Goal: Communication & Community: Share content

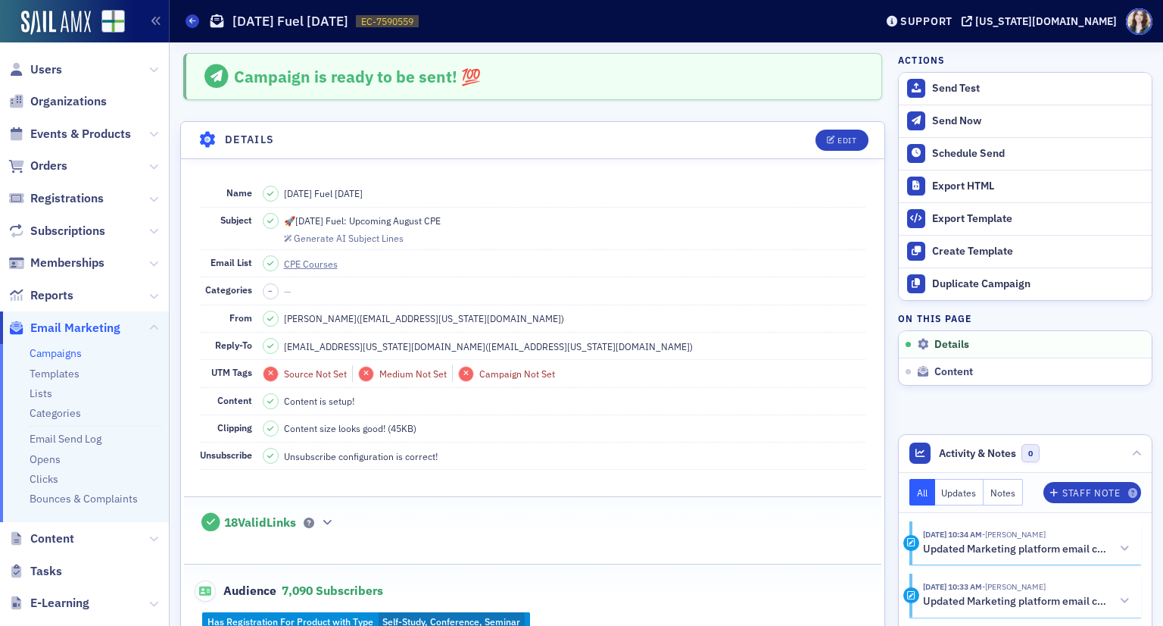
click at [794, 134] on header "Details Edit" at bounding box center [533, 140] width 704 height 37
click at [793, 134] on header "Details Edit" at bounding box center [533, 140] width 704 height 37
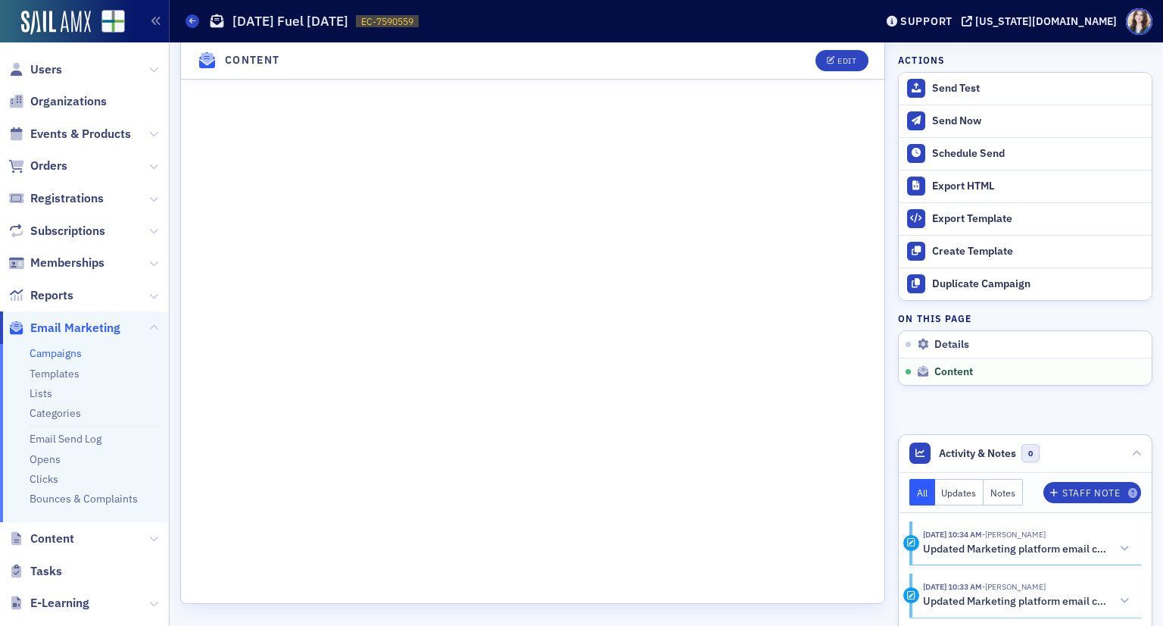
scroll to position [986, 0]
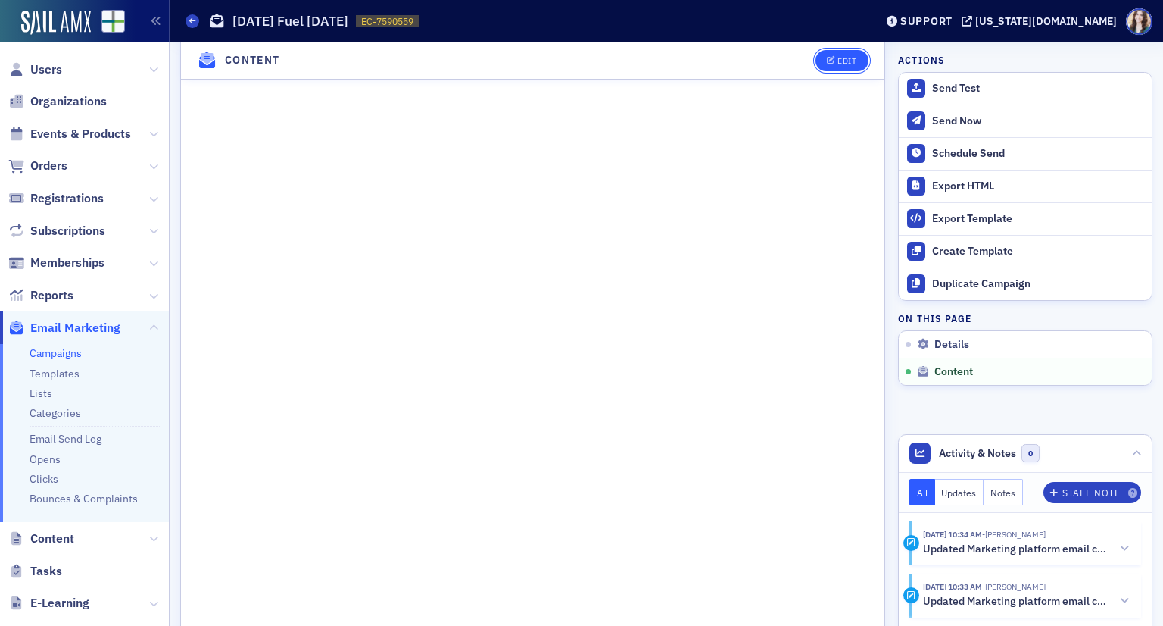
click at [839, 66] on button "Edit" at bounding box center [842, 60] width 52 height 21
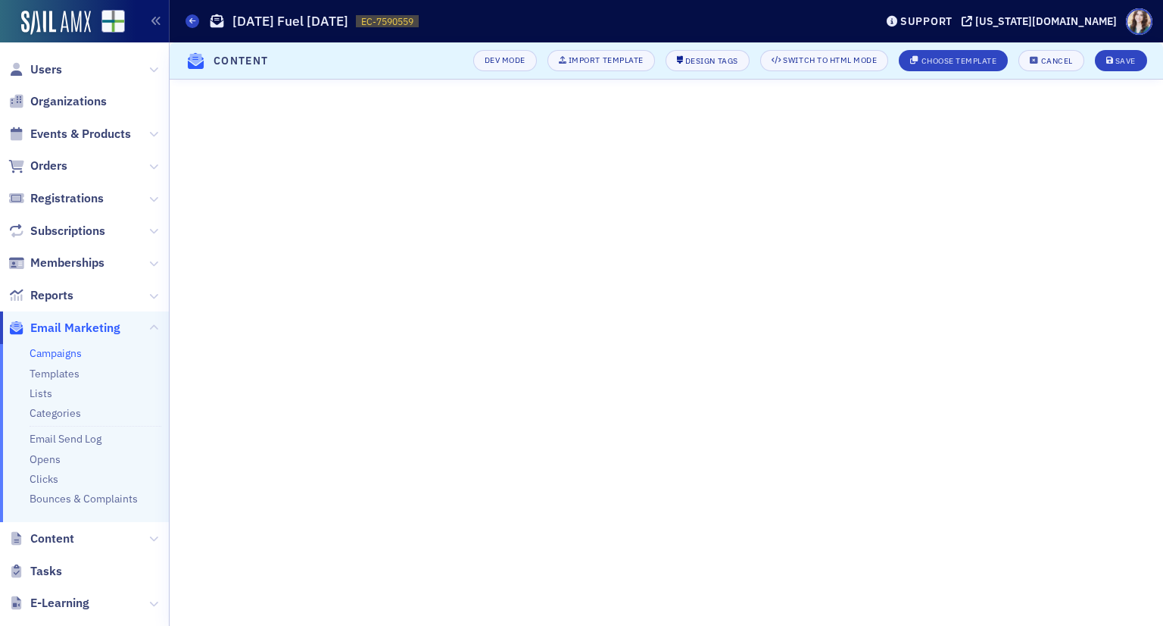
scroll to position [98, 0]
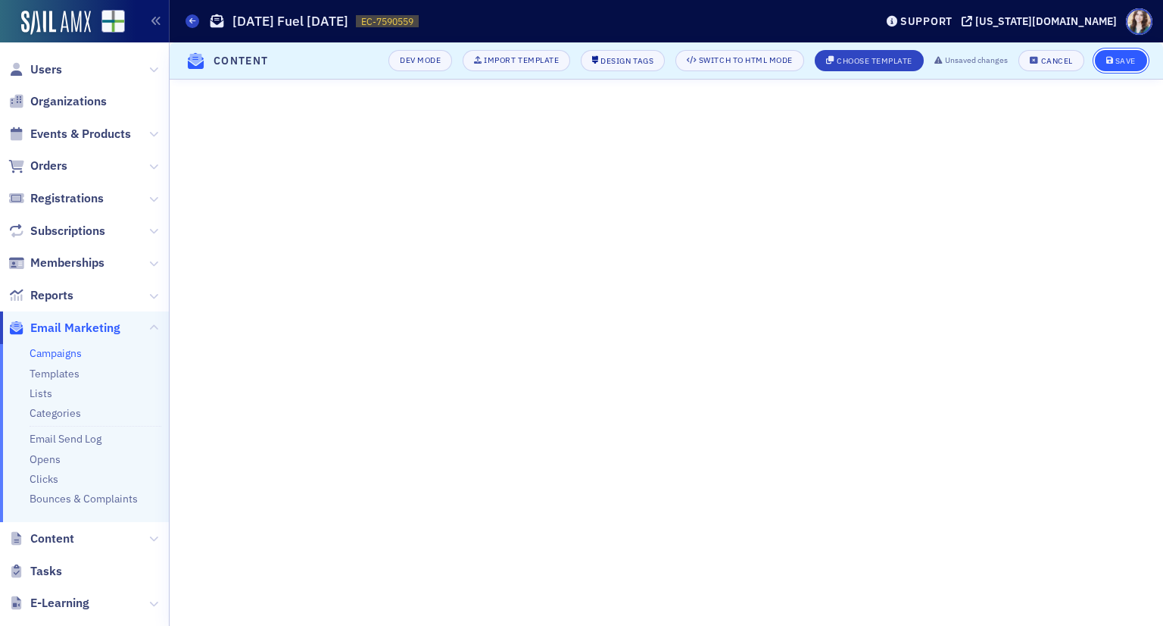
click at [1130, 57] on div "Save" at bounding box center [1126, 61] width 20 height 8
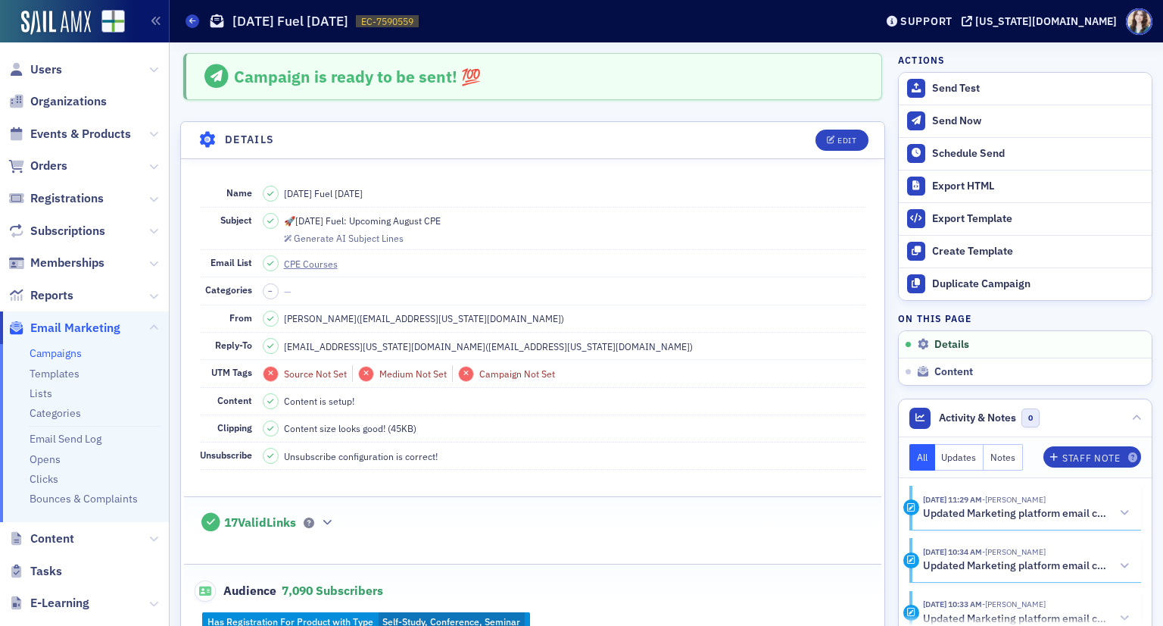
scroll to position [0, 0]
click at [186, 126] on header "Details Edit" at bounding box center [533, 140] width 704 height 37
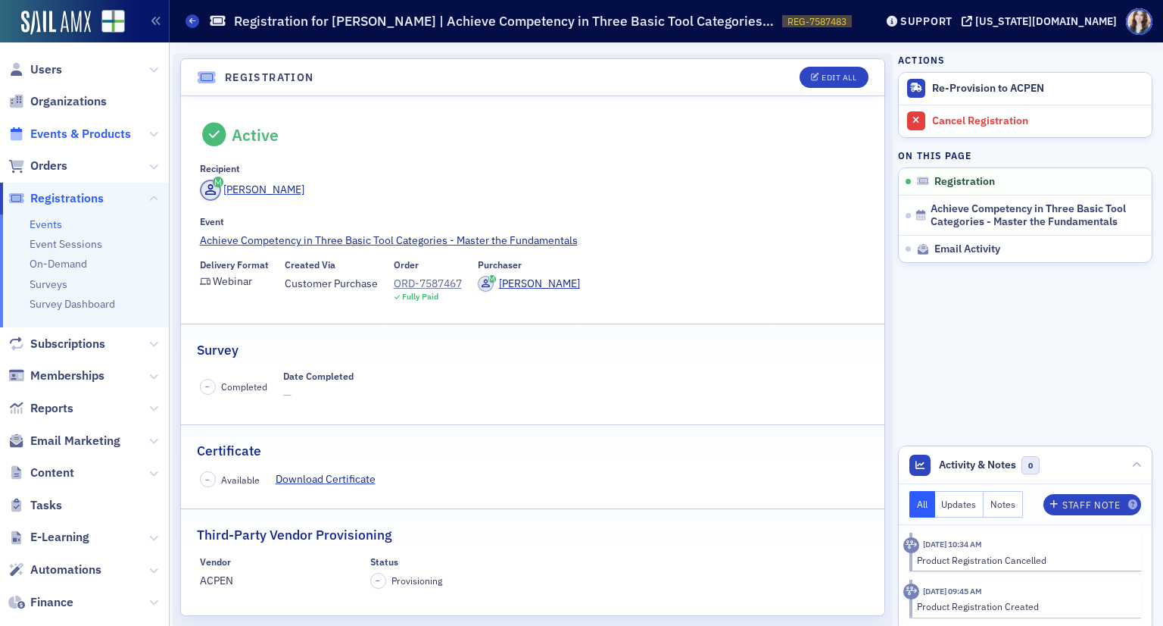
click at [74, 137] on span "Events & Products" at bounding box center [80, 134] width 101 height 17
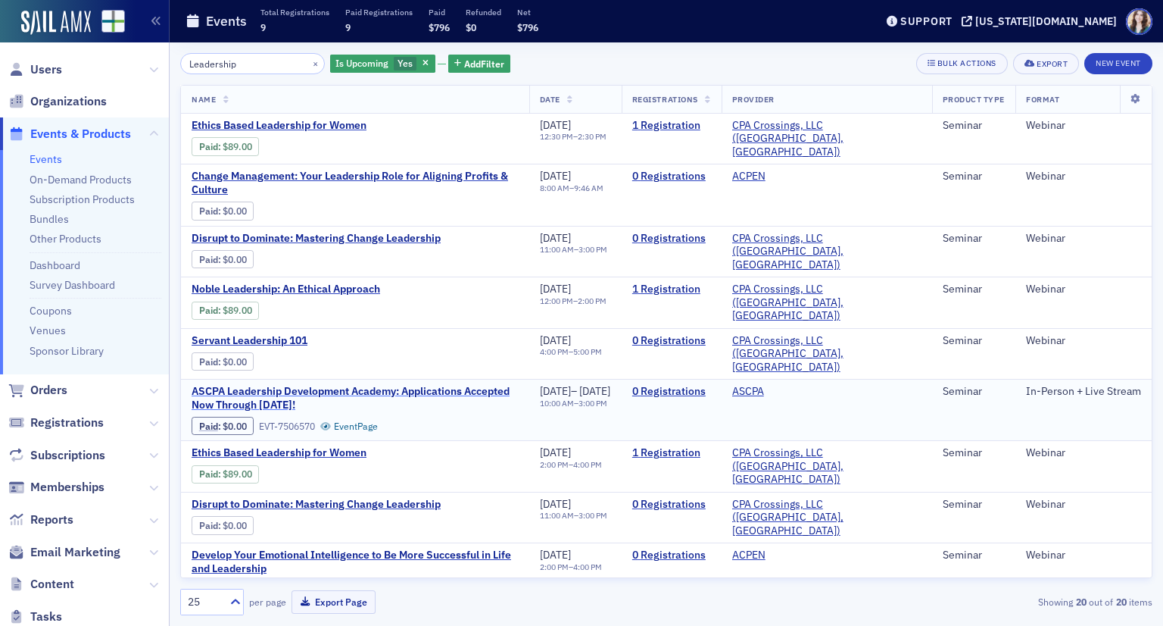
type input "Leadership"
click at [415, 385] on span "ASCPA Leadership Development Academy: Applications Accepted Now Through [DATE]!" at bounding box center [355, 398] width 327 height 27
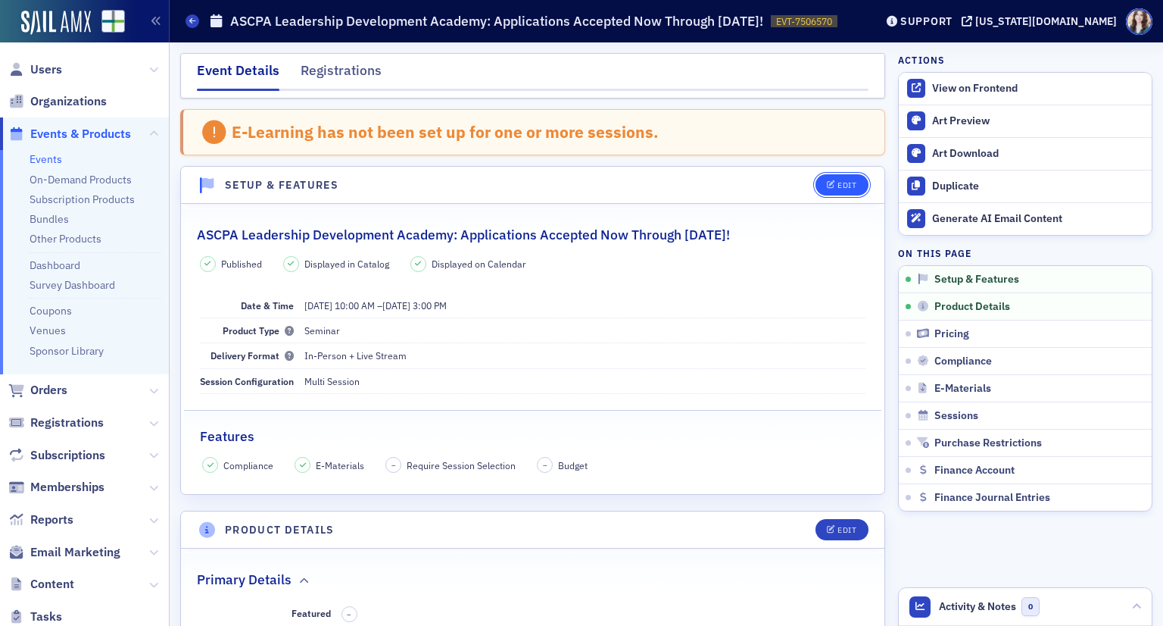
click at [838, 181] on div "Edit" at bounding box center [847, 185] width 19 height 8
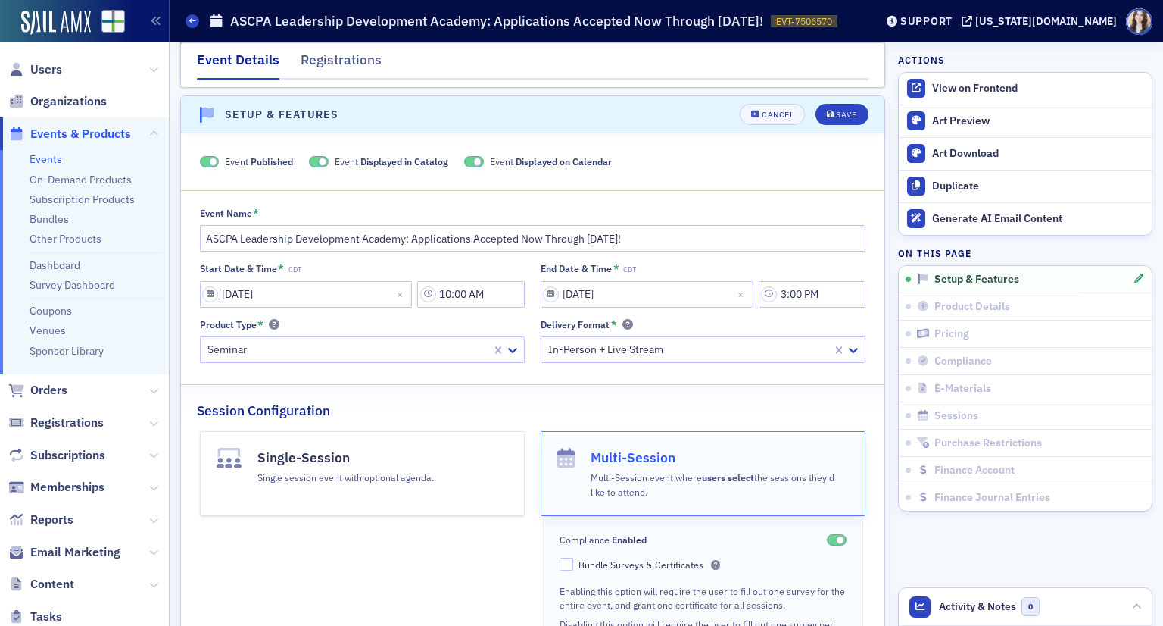
scroll to position [77, 0]
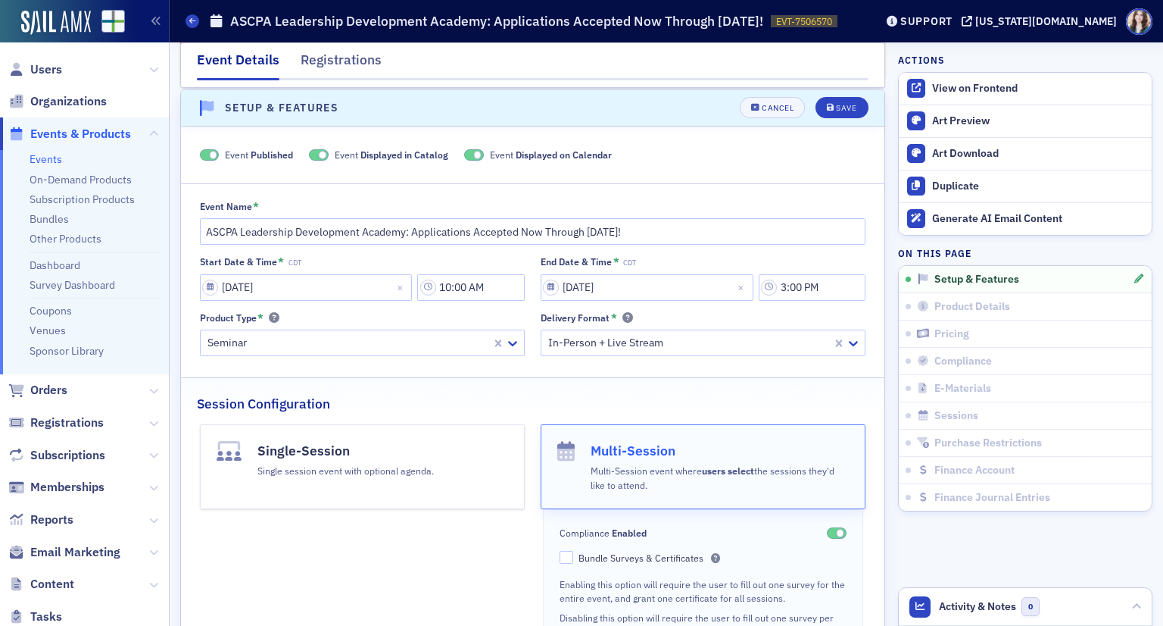
click at [218, 155] on label "Event Published" at bounding box center [247, 155] width 94 height 14
click at [209, 153] on span at bounding box center [213, 155] width 8 height 8
click at [840, 112] on button "Save" at bounding box center [842, 107] width 52 height 21
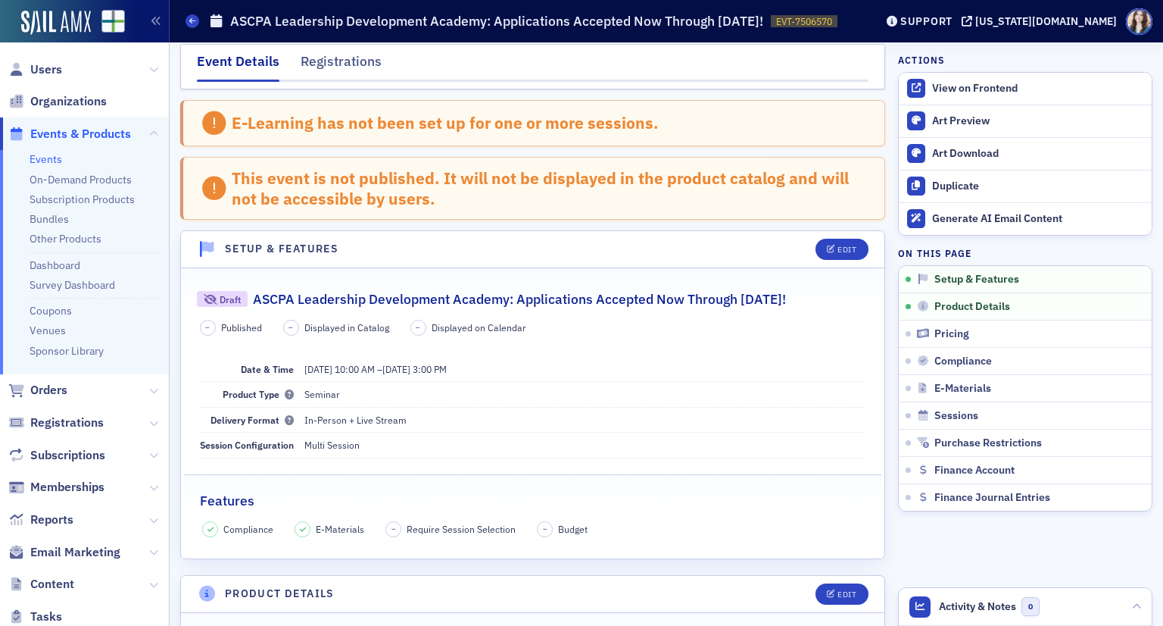
scroll to position [0, 0]
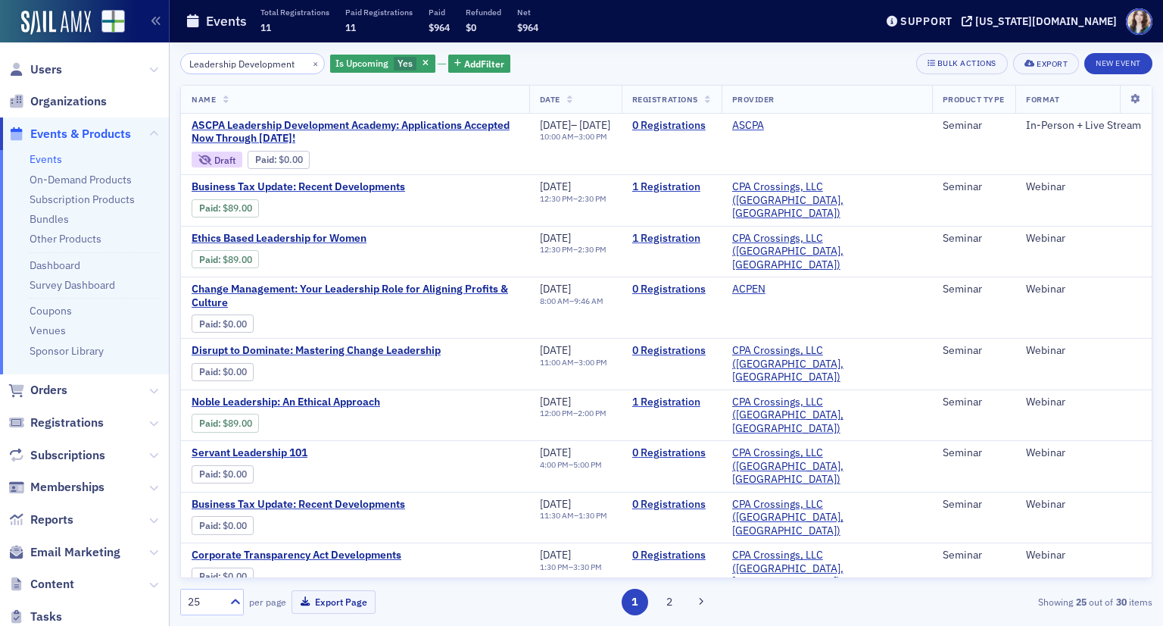
type input "Leadership Development"
click at [582, 65] on div "Leadership Development × Is Upcoming Yes Add Filter Bulk Actions Export New Eve…" at bounding box center [666, 63] width 972 height 21
click at [465, 125] on span "ASCPA Leadership Development Academy: Applications Accepted Now Through [DATE]!" at bounding box center [355, 132] width 327 height 27
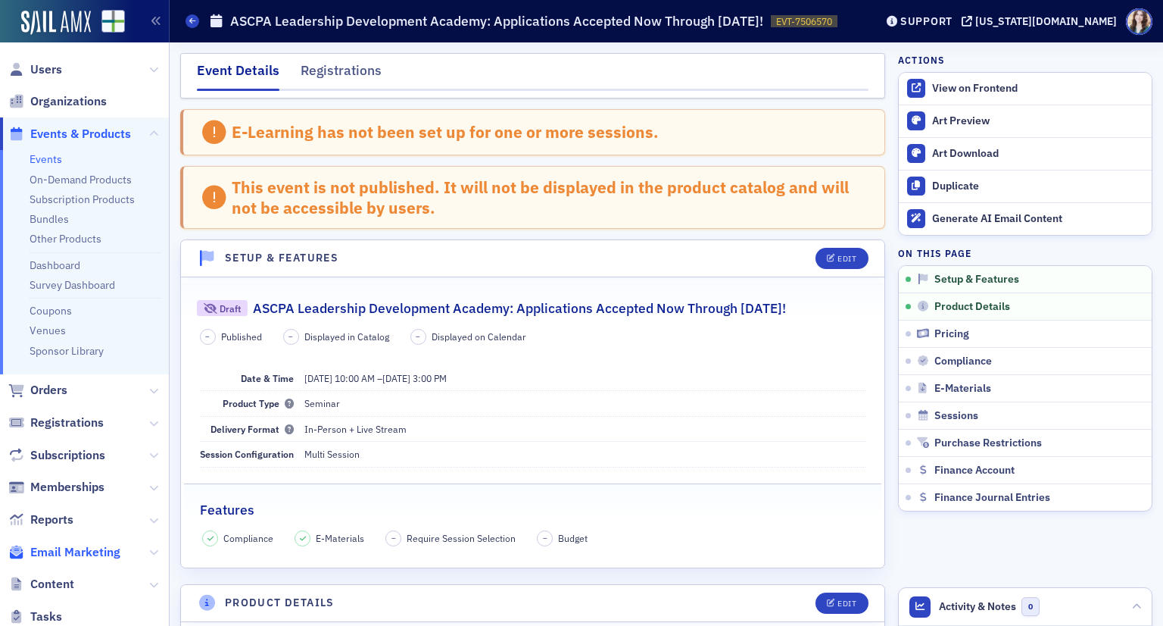
click at [75, 556] on span "Email Marketing" at bounding box center [75, 552] width 90 height 17
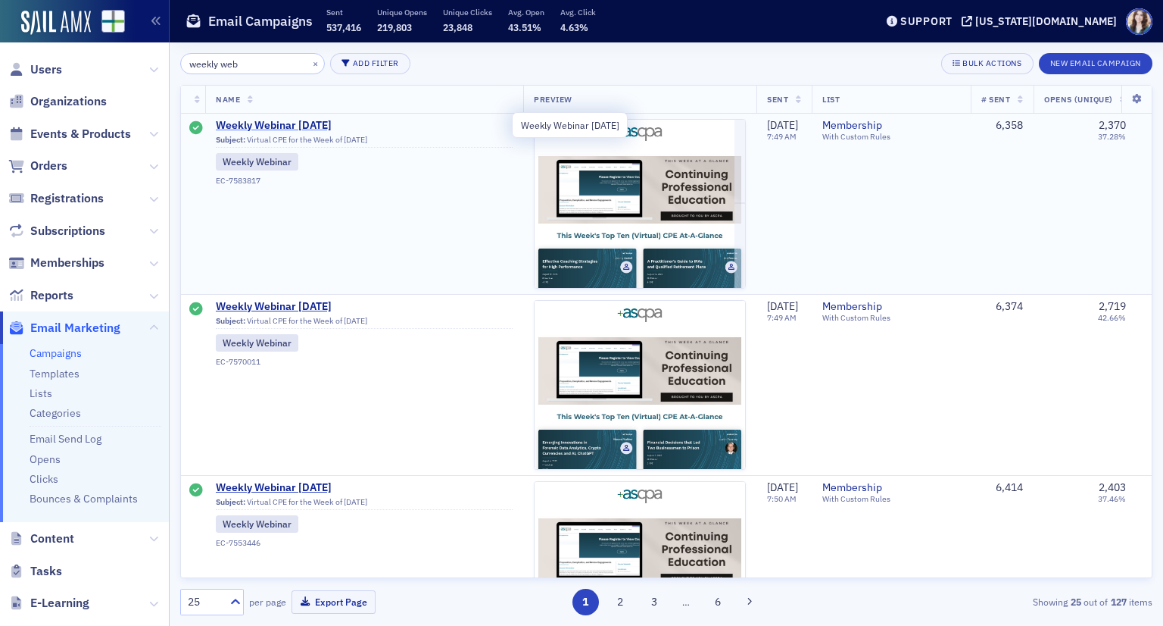
type input "weekly web"
click at [241, 120] on span "Weekly Webinar [DATE]" at bounding box center [364, 126] width 297 height 14
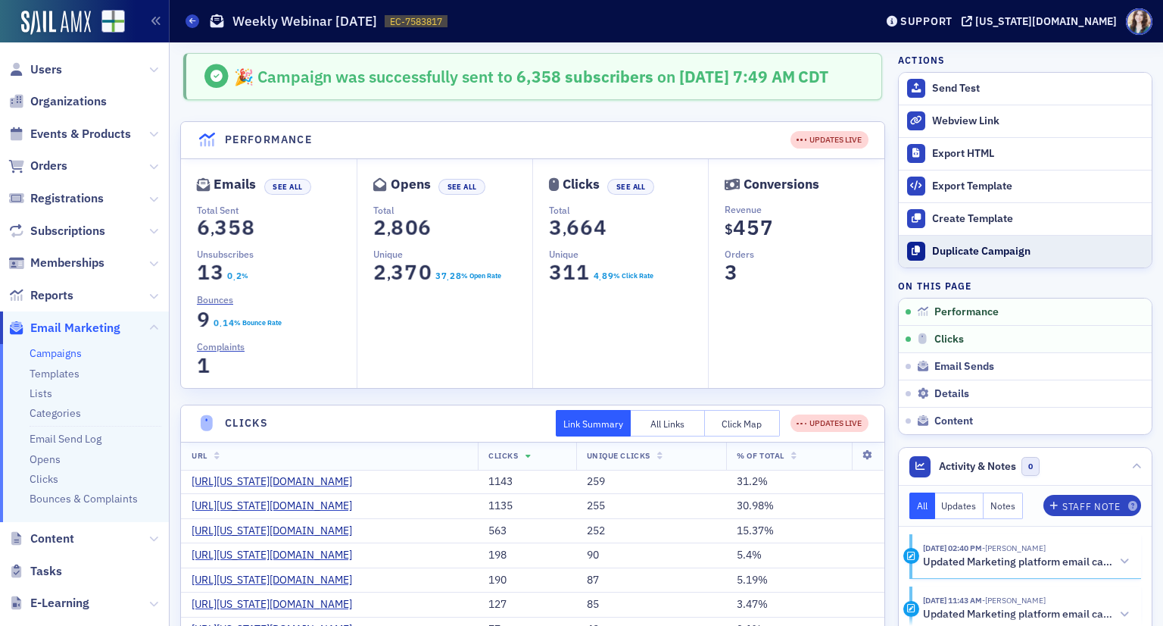
click at [960, 246] on div "Duplicate Campaign" at bounding box center [1038, 252] width 212 height 14
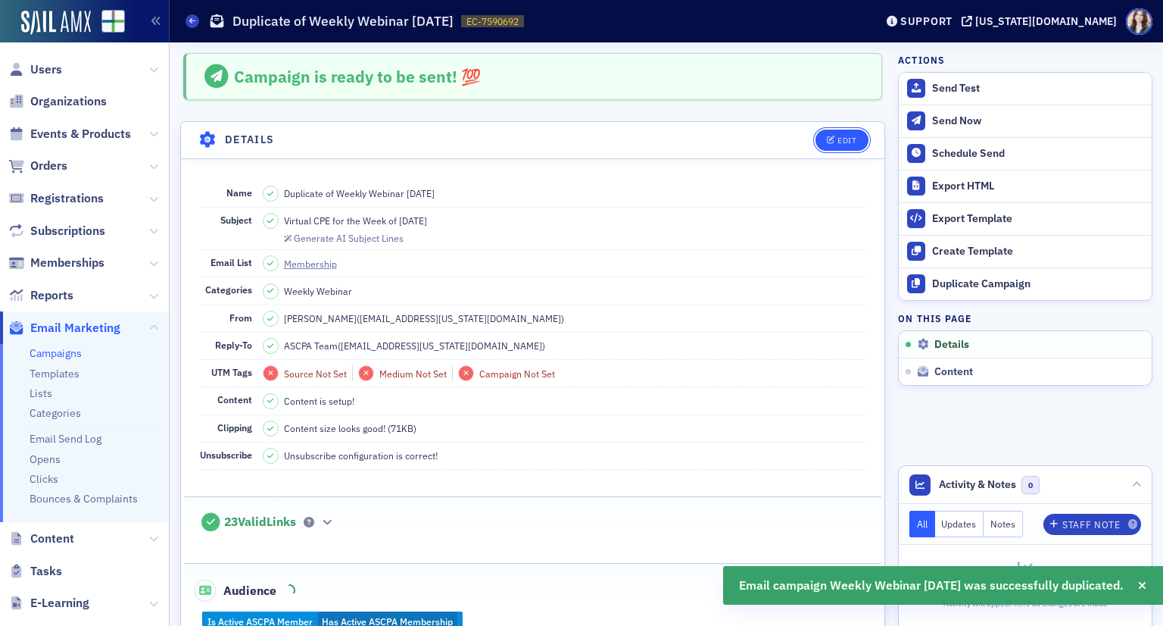
click at [845, 144] on button "Edit" at bounding box center [842, 140] width 52 height 21
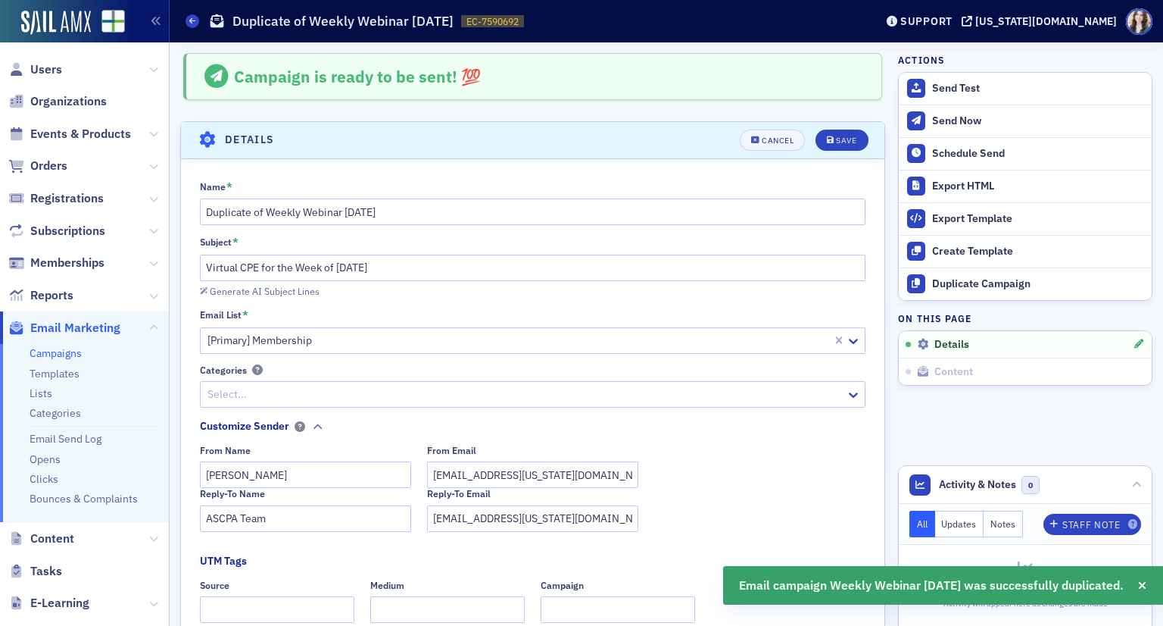
scroll to position [70, 0]
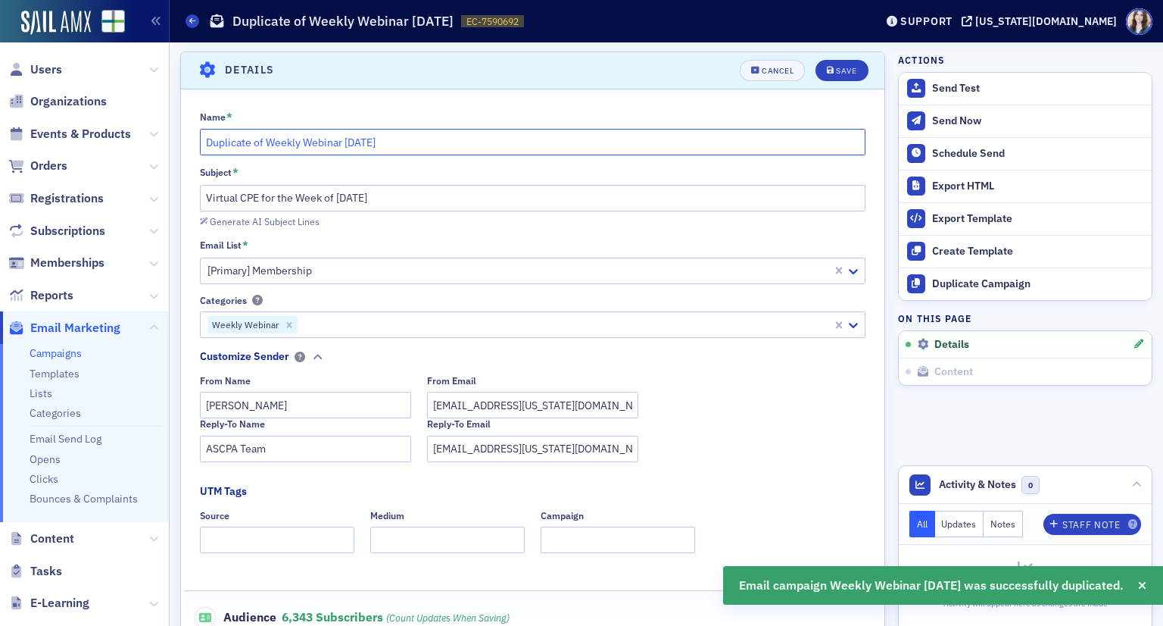
click at [365, 141] on input "Duplicate of Weekly Webinar [DATE]" at bounding box center [533, 142] width 666 height 27
type input "Duplicate of Weekly Webinar [DATE]"
click at [355, 200] on input "Virtual CPE for the Week of [DATE]" at bounding box center [533, 198] width 666 height 27
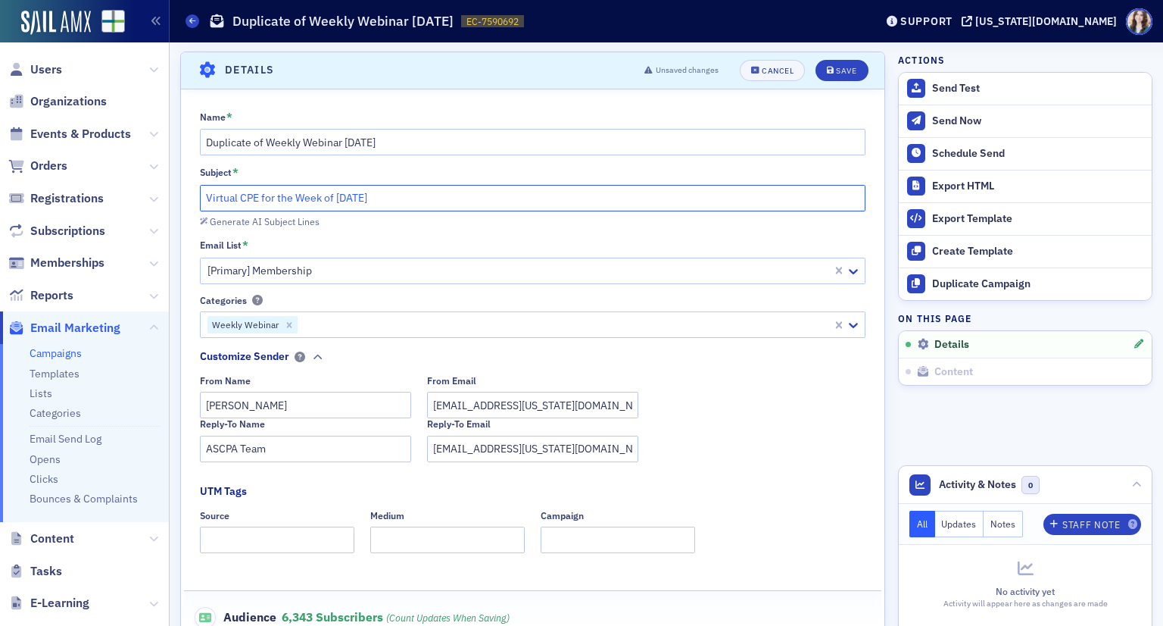
type input "Virtual CPE for the Week of [DATE]"
drag, startPoint x: 267, startPoint y: 141, endPoint x: 189, endPoint y: 142, distance: 78.8
click at [189, 142] on div "Name * Duplicate of Weekly Webinar [DATE] Subject * Virtual CPE for the Week of…" at bounding box center [533, 428] width 704 height 635
type input "Weekly Webinar [DATE]"
click at [827, 72] on icon "submit" at bounding box center [831, 71] width 8 height 8
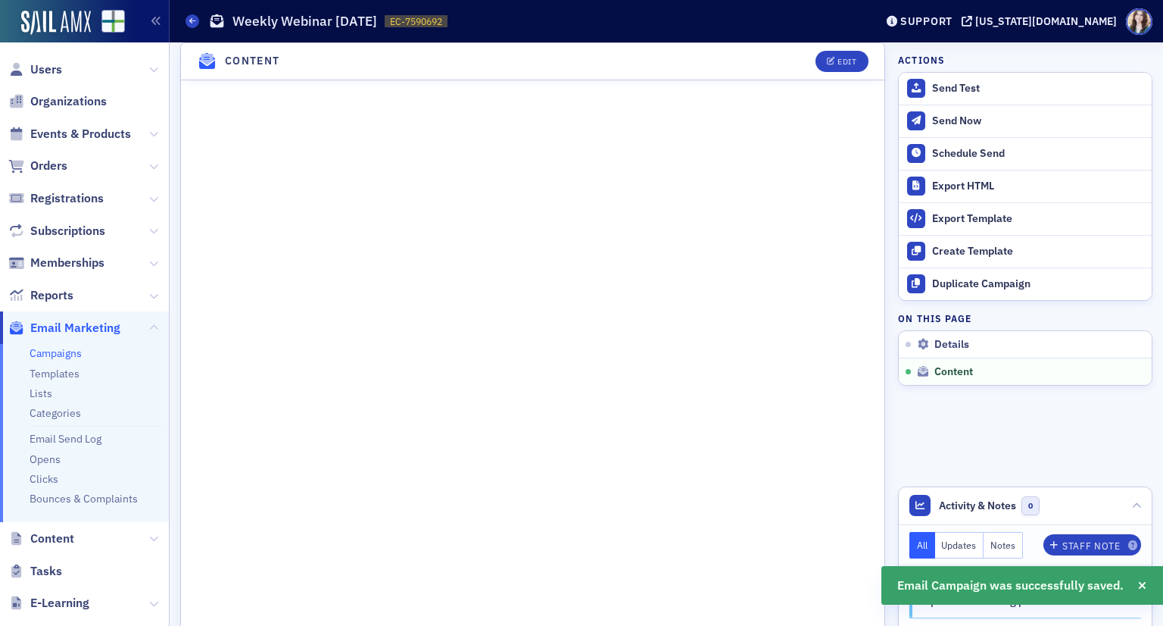
scroll to position [751, 0]
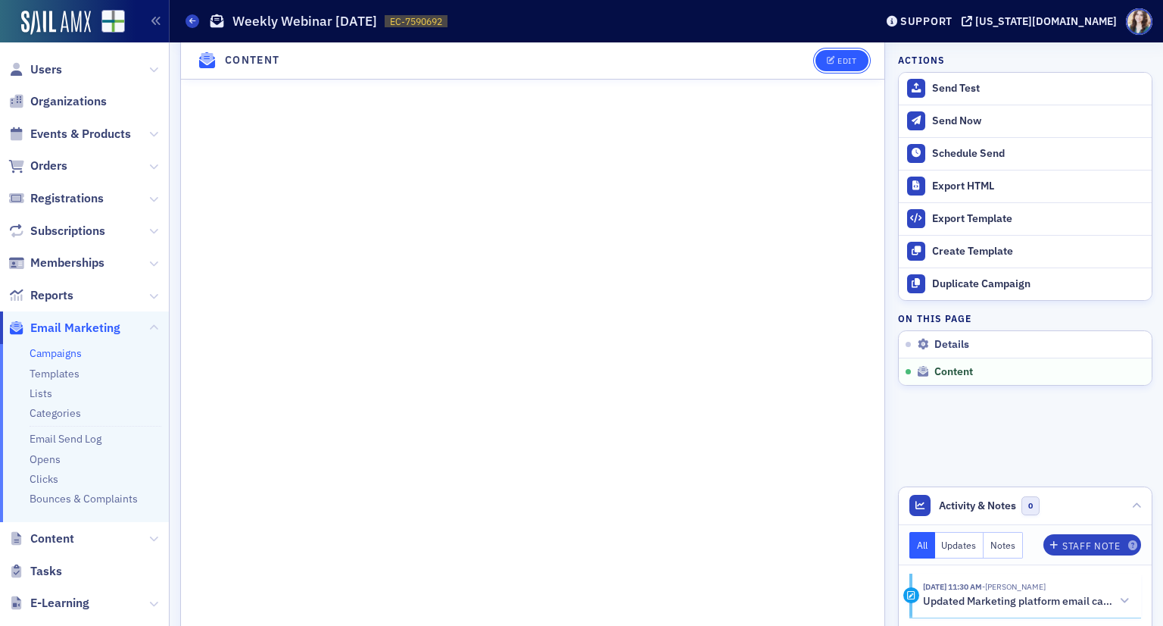
click at [846, 58] on button "Edit" at bounding box center [842, 60] width 52 height 21
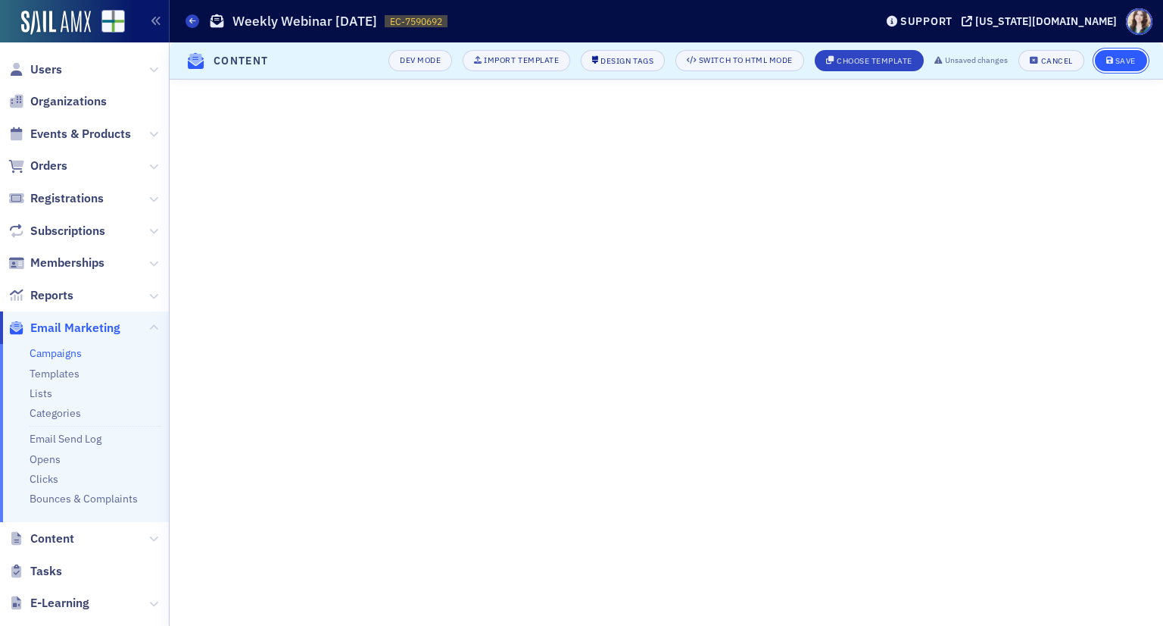
click at [1129, 67] on button "Save" at bounding box center [1121, 60] width 52 height 21
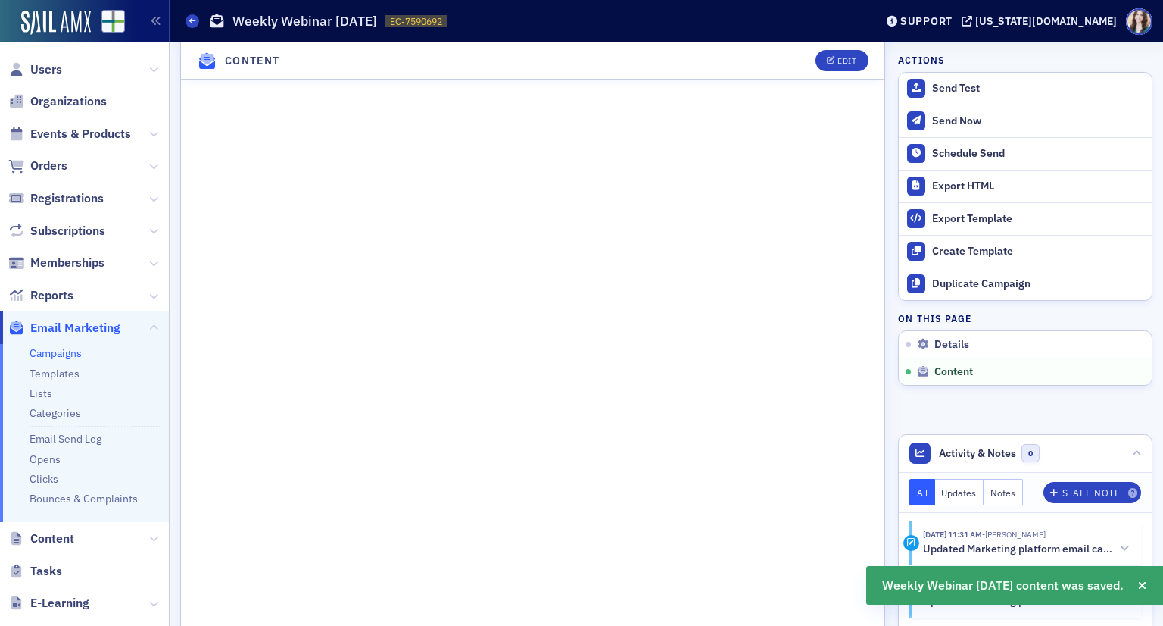
scroll to position [863, 0]
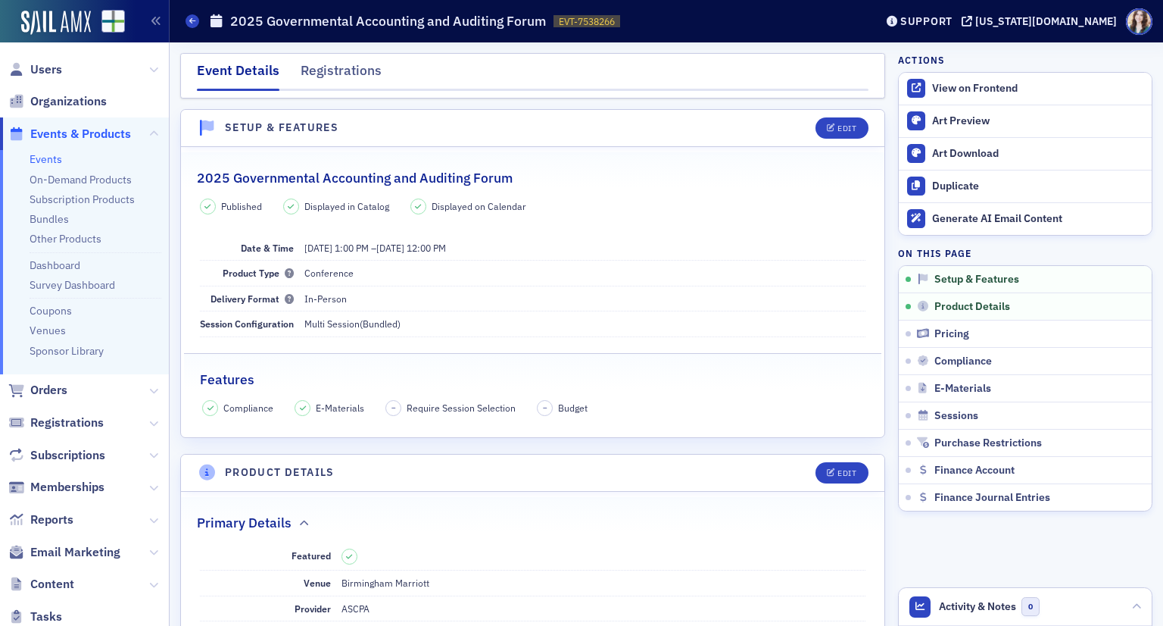
click at [445, 143] on header "Setup & Features Edit" at bounding box center [533, 128] width 704 height 37
click at [385, 67] on nav "Event Details Registrations" at bounding box center [533, 76] width 672 height 30
click at [793, 123] on header "Setup & Features Edit" at bounding box center [533, 128] width 704 height 37
click at [860, 80] on div "Event Details Registrations" at bounding box center [532, 75] width 705 height 45
click at [793, 122] on header "Setup & Features Edit" at bounding box center [533, 128] width 704 height 37
